Goal: Information Seeking & Learning: Learn about a topic

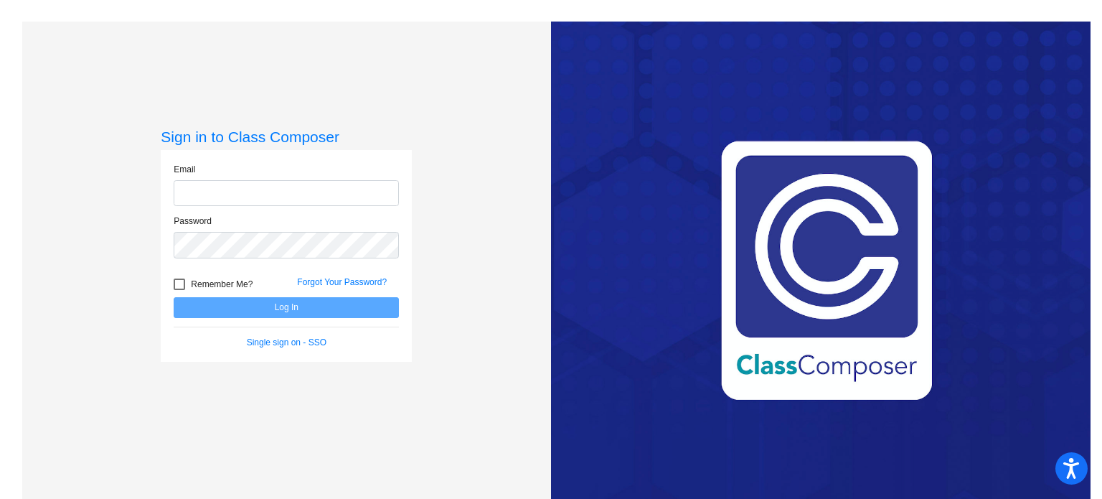
type input "[EMAIL_ADDRESS][DOMAIN_NAME]"
click at [181, 281] on div at bounding box center [179, 283] width 11 height 11
click at [179, 290] on input "Remember Me?" at bounding box center [179, 290] width 1 height 1
checkbox input "true"
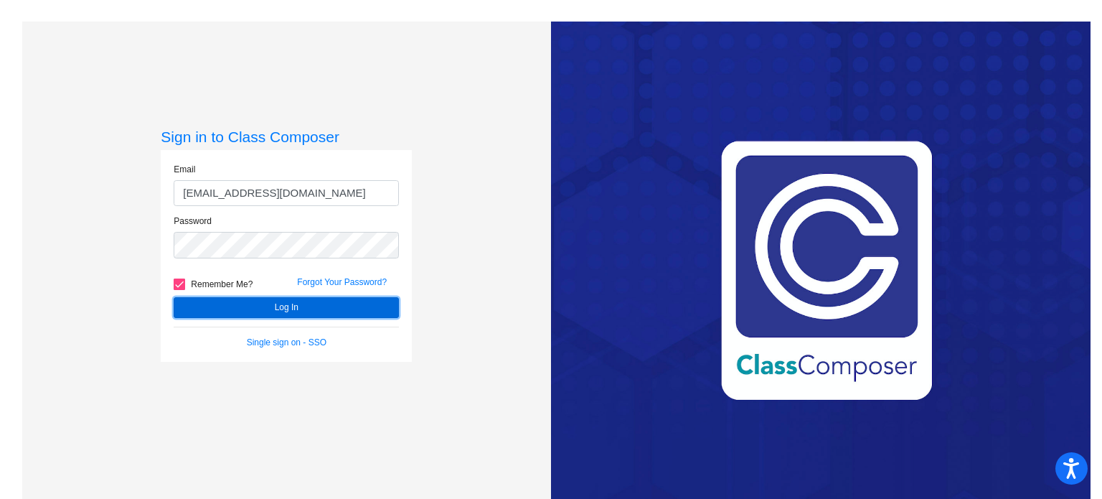
click at [229, 306] on button "Log In" at bounding box center [286, 307] width 225 height 21
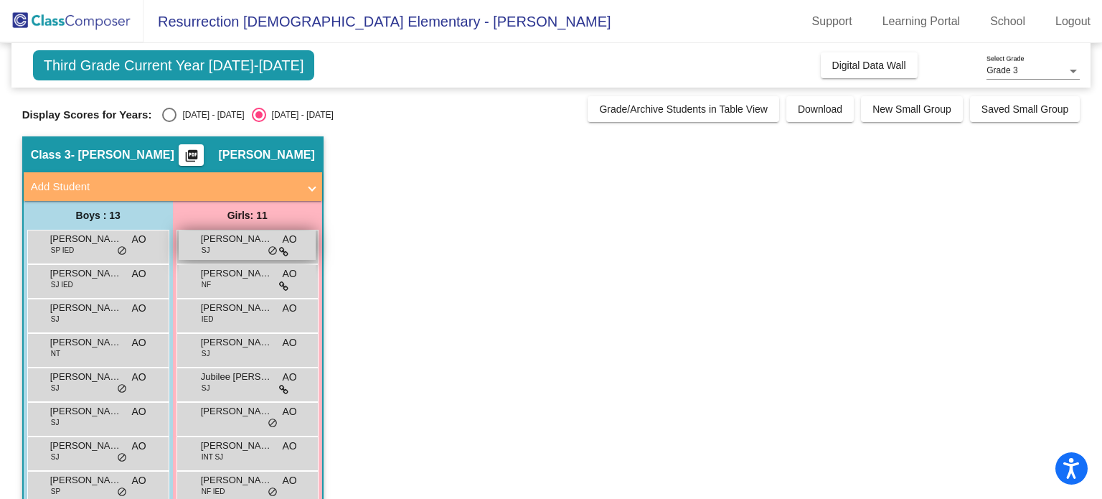
click at [253, 243] on span "[PERSON_NAME]" at bounding box center [237, 239] width 72 height 14
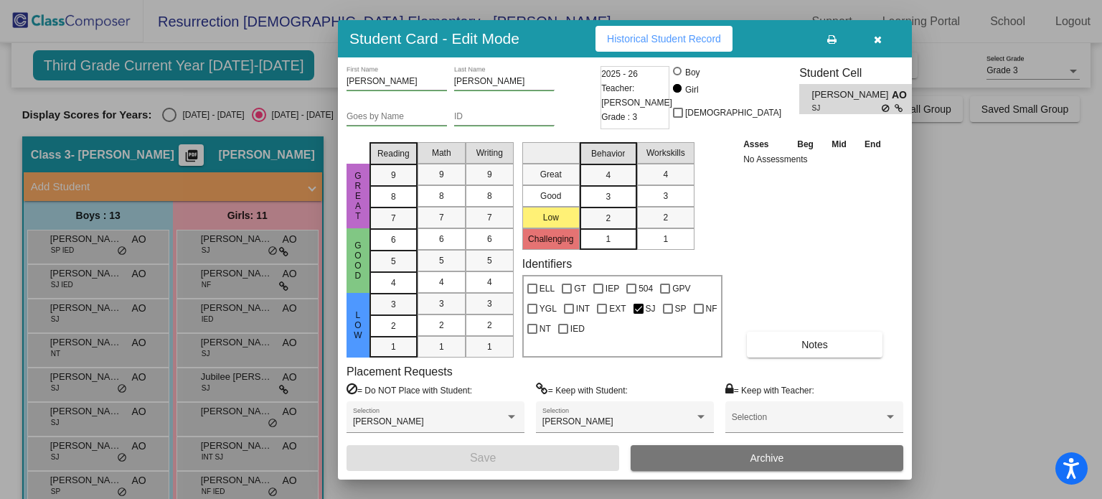
click at [672, 37] on span "Historical Student Record" at bounding box center [664, 38] width 114 height 11
click at [874, 34] on icon "button" at bounding box center [878, 39] width 8 height 10
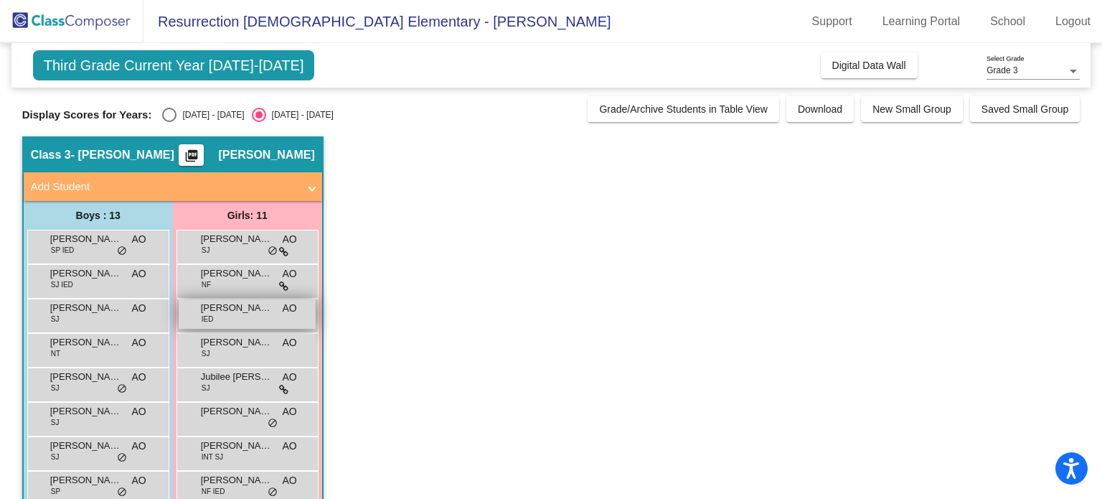
scroll to position [72, 0]
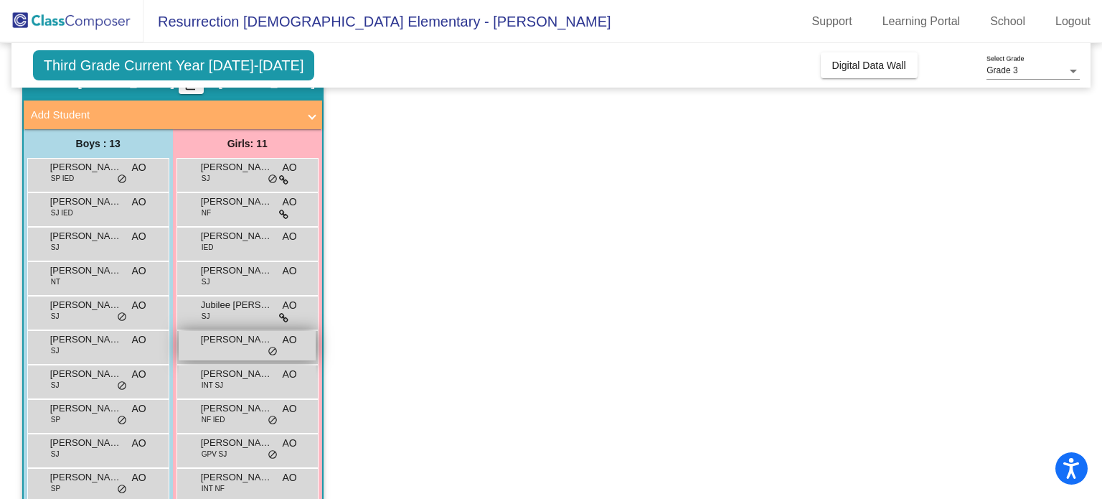
click at [221, 348] on div "[PERSON_NAME] AO lock do_not_disturb_alt" at bounding box center [247, 345] width 137 height 29
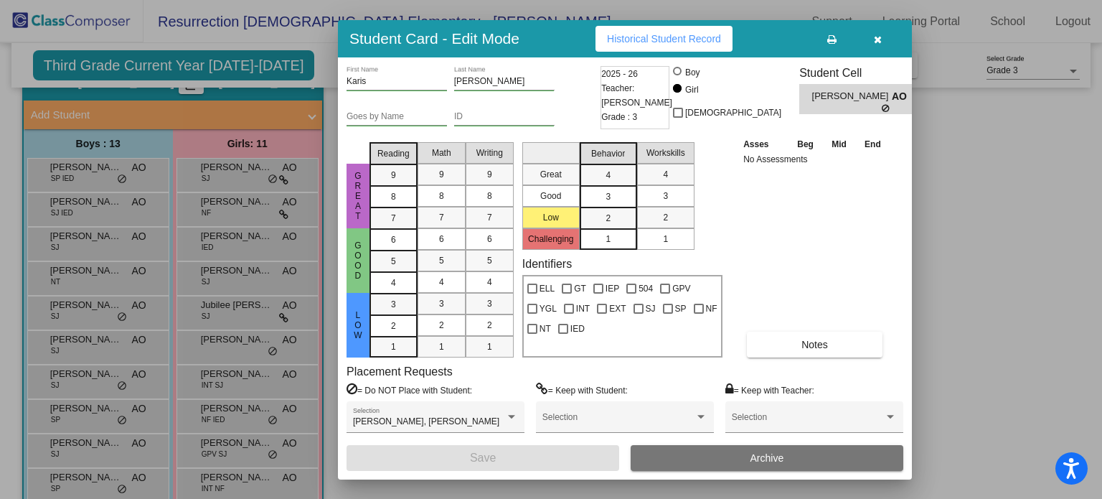
click at [701, 39] on span "Historical Student Record" at bounding box center [664, 38] width 114 height 11
click at [875, 35] on icon "button" at bounding box center [878, 39] width 8 height 10
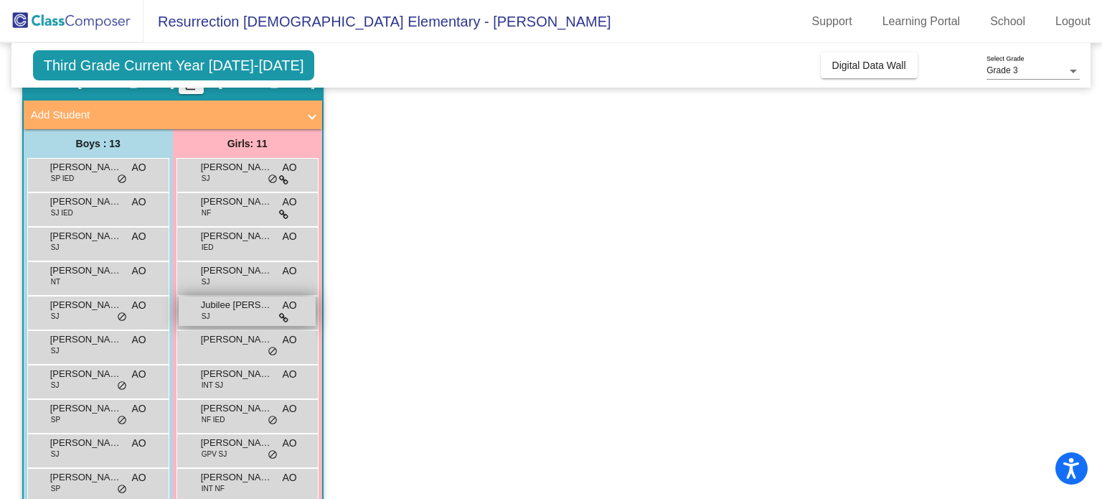
click at [202, 318] on span "SJ" at bounding box center [206, 316] width 9 height 11
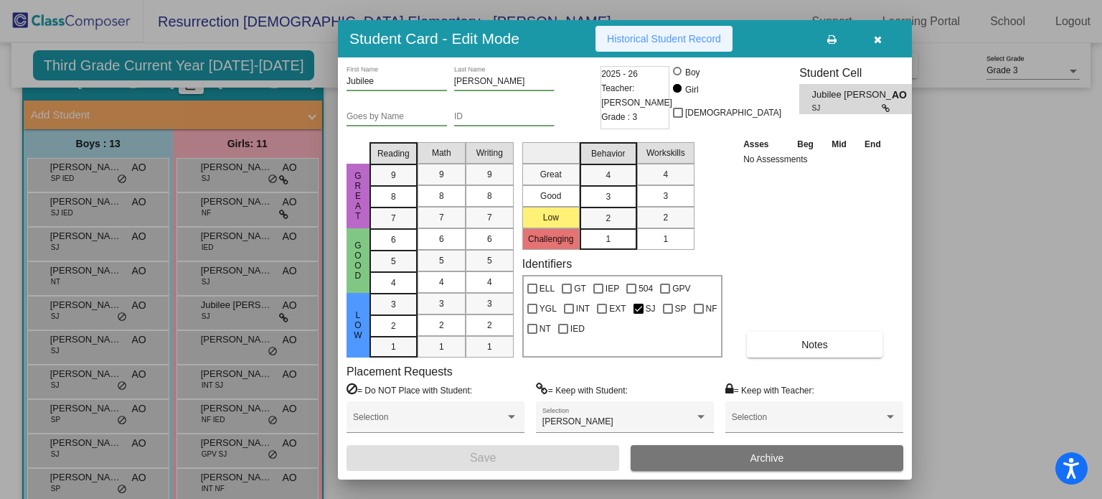
click at [697, 39] on span "Historical Student Record" at bounding box center [664, 38] width 114 height 11
click at [877, 37] on icon "button" at bounding box center [878, 39] width 8 height 10
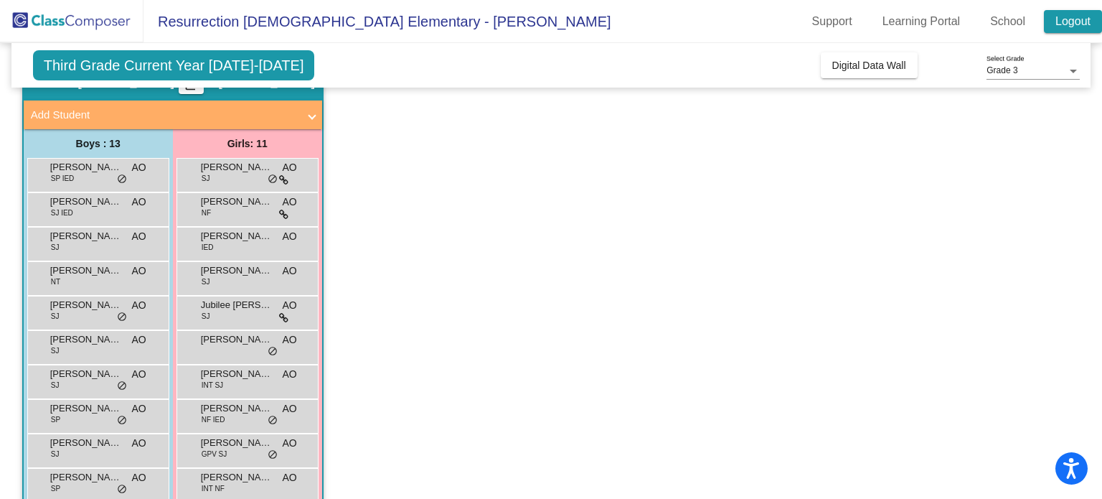
click at [1070, 22] on link "Logout" at bounding box center [1073, 21] width 58 height 23
